Goal: Task Accomplishment & Management: Complete application form

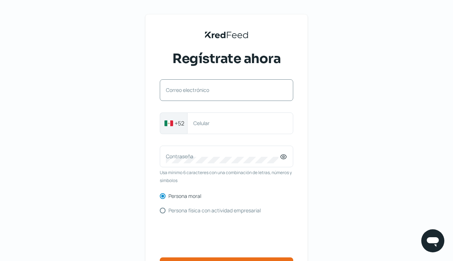
click at [178, 91] on label "Correo electrónico" at bounding box center [223, 90] width 114 height 7
click at [178, 91] on input "Correo electrónico" at bounding box center [226, 94] width 121 height 6
type input "[EMAIL_ADDRESS][DOMAIN_NAME]"
click at [205, 124] on label "Celular" at bounding box center [236, 123] width 87 height 7
click at [205, 124] on input "Celular" at bounding box center [240, 123] width 94 height 6
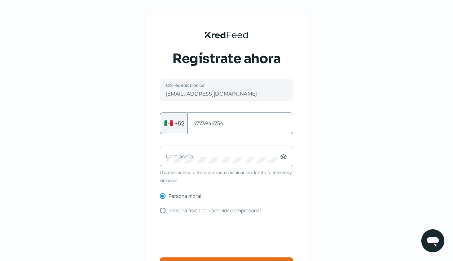
type input "4773944754"
click at [286, 158] on icon at bounding box center [283, 156] width 7 height 7
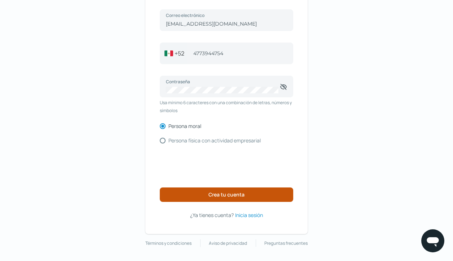
scroll to position [70, 0]
click at [243, 197] on span "Crea tu cuenta" at bounding box center [227, 195] width 36 height 5
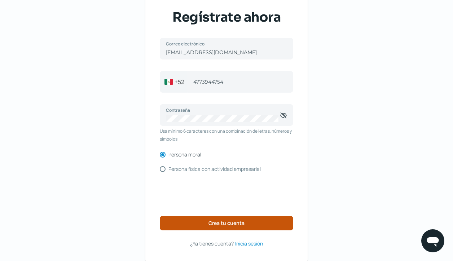
click at [232, 224] on span "Crea tu cuenta" at bounding box center [227, 223] width 36 height 5
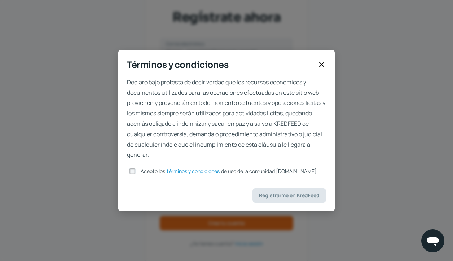
click at [134, 170] on input "Acepto los términos y condiciones de uso de la comunidad [DOMAIN_NAME]" at bounding box center [132, 171] width 6 height 6
checkbox input "true"
click at [311, 193] on span "Registrarme en KredFeed" at bounding box center [289, 195] width 61 height 5
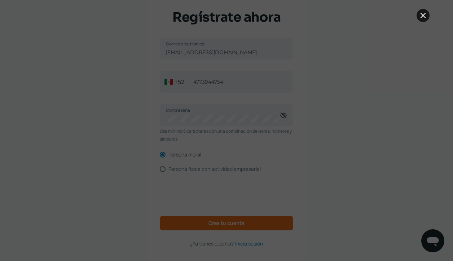
click at [425, 18] on icon at bounding box center [423, 15] width 4 height 4
